Goal: Find specific page/section: Find specific page/section

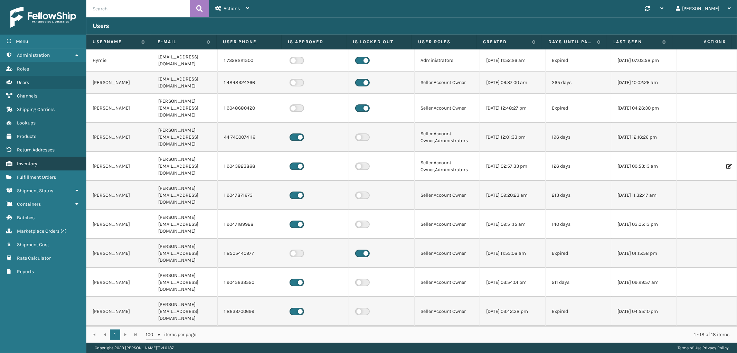
click at [32, 157] on link "Inventory" at bounding box center [43, 163] width 86 height 13
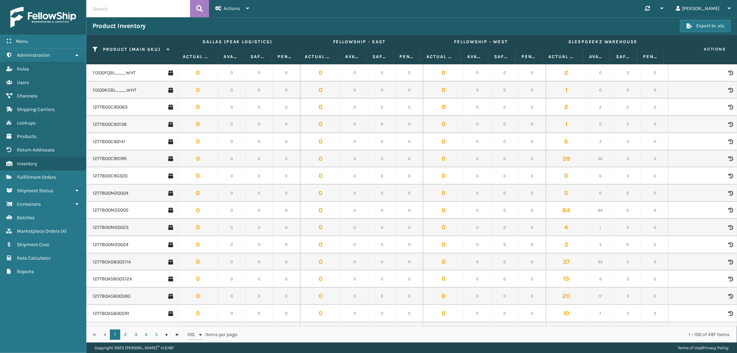
click at [124, 2] on input "text" at bounding box center [138, 8] width 104 height 17
paste input "GEN-AB-P-TXL"
click at [194, 8] on button at bounding box center [199, 8] width 19 height 17
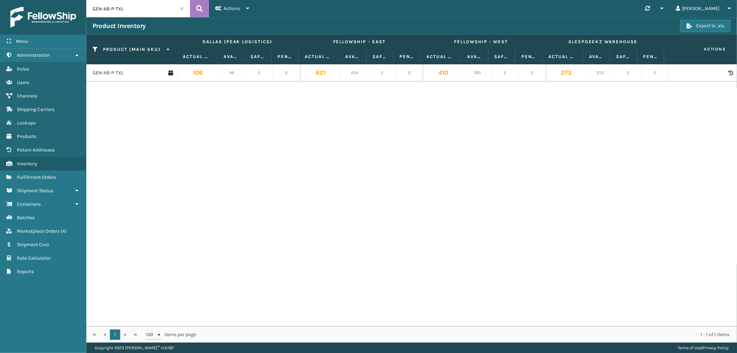
click at [101, 8] on input "GEN-AB-P-TXL" at bounding box center [138, 8] width 104 height 17
paste input "A-F"
click at [193, 2] on button at bounding box center [199, 8] width 19 height 17
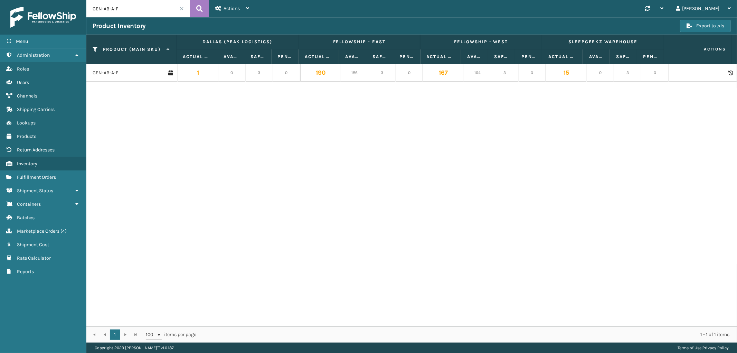
click at [99, 6] on input "GEN-AB-A-F" at bounding box center [138, 8] width 104 height 17
paste input "H-Q"
click at [200, 8] on icon at bounding box center [199, 8] width 7 height 10
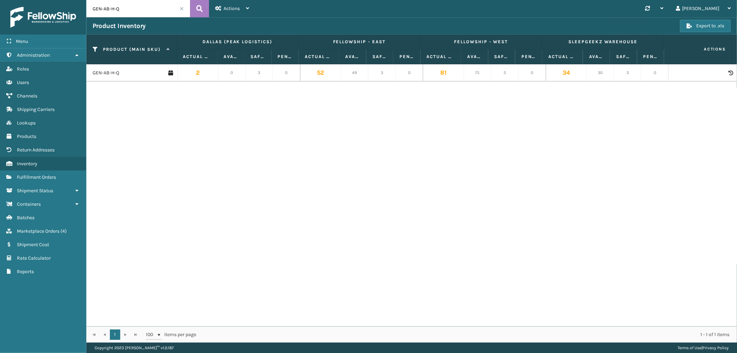
click at [128, 11] on input "GEN-AB-H-Q" at bounding box center [138, 8] width 104 height 17
paste input "TXL"
click at [197, 11] on icon at bounding box center [199, 8] width 7 height 10
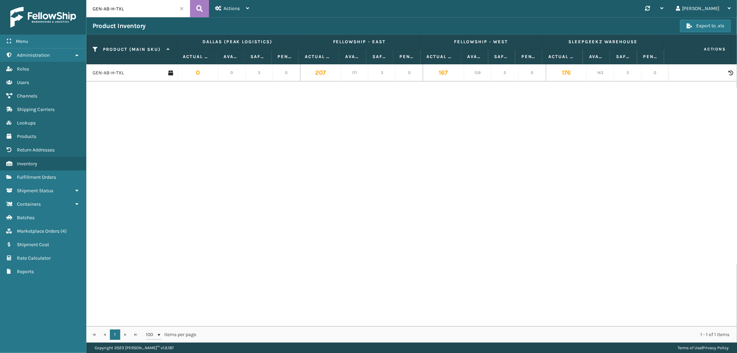
click at [136, 14] on input "GEN-AB-H-TXL" at bounding box center [138, 8] width 104 height 17
paste input "P-SCK"
click at [194, 8] on button at bounding box center [199, 8] width 19 height 17
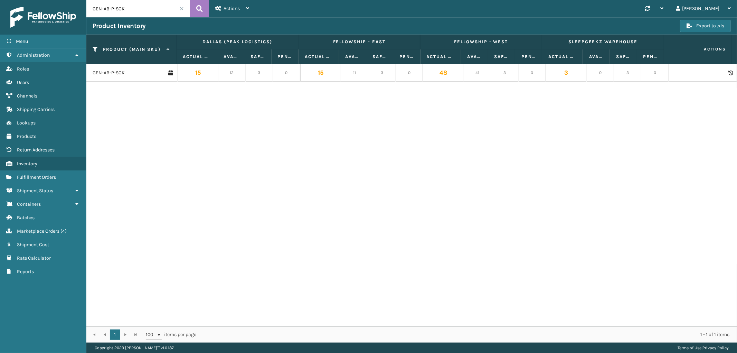
click at [98, 11] on input "GEN-AB-P-SCK" at bounding box center [138, 8] width 104 height 17
paste input "B2-Q"
click at [189, 9] on input "GEN-AB-B2-Q" at bounding box center [138, 8] width 104 height 17
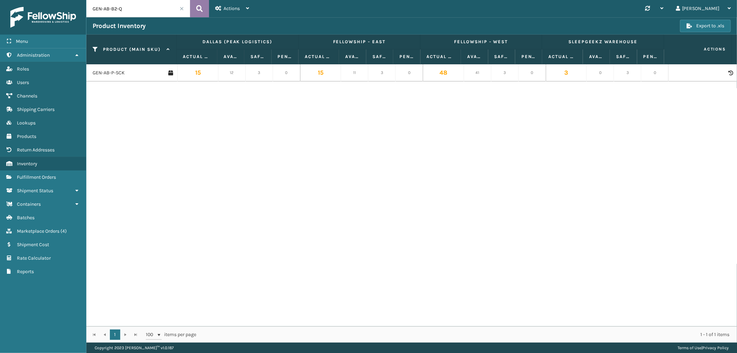
type input "GEN-AB-B2-Q"
click at [195, 8] on button at bounding box center [199, 8] width 19 height 17
